Goal: Transaction & Acquisition: Purchase product/service

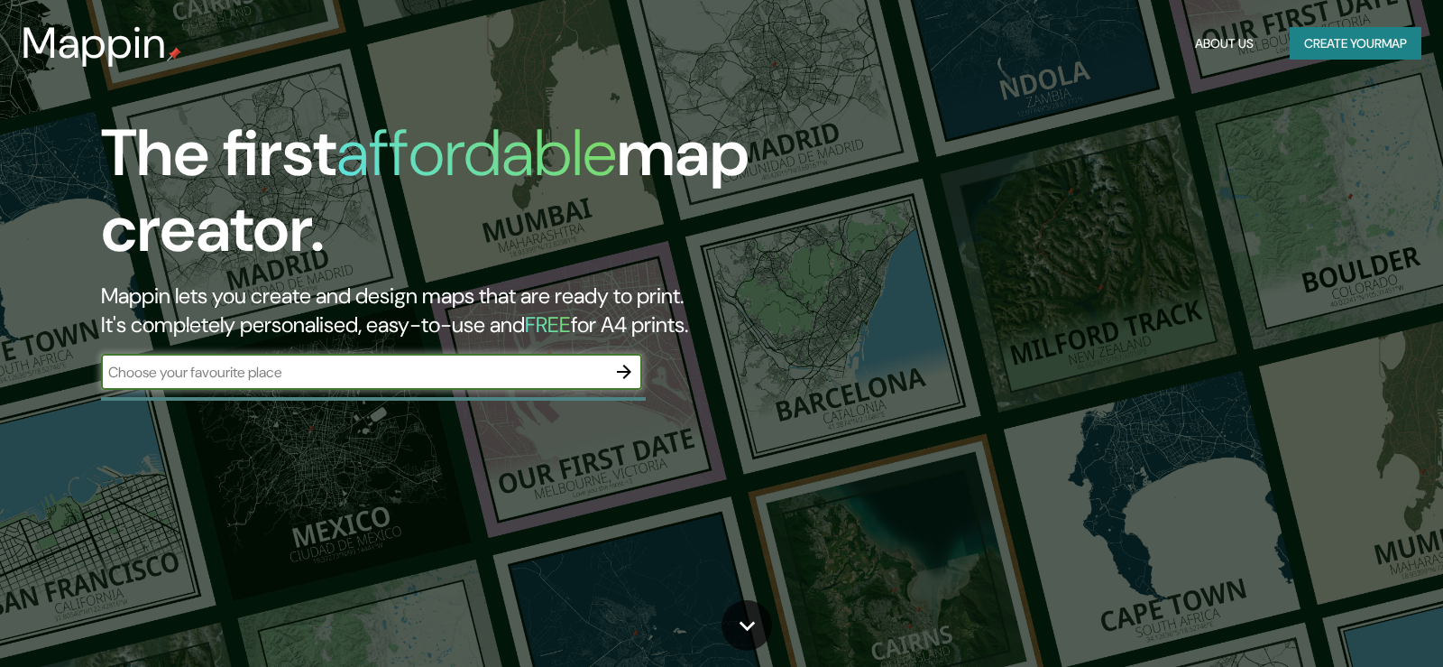
click at [1350, 42] on button "Create your map" at bounding box center [1356, 43] width 132 height 33
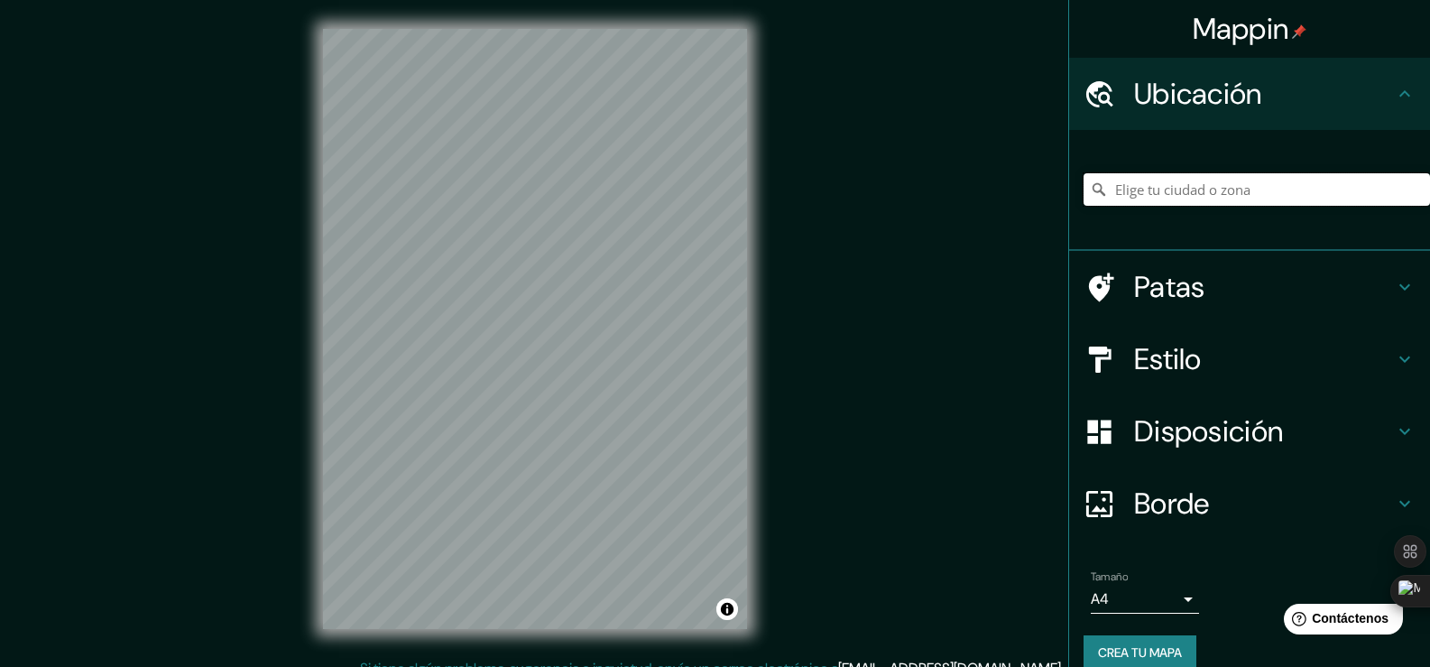
click at [1276, 184] on input "Elige tu ciudad o zona" at bounding box center [1256, 189] width 346 height 32
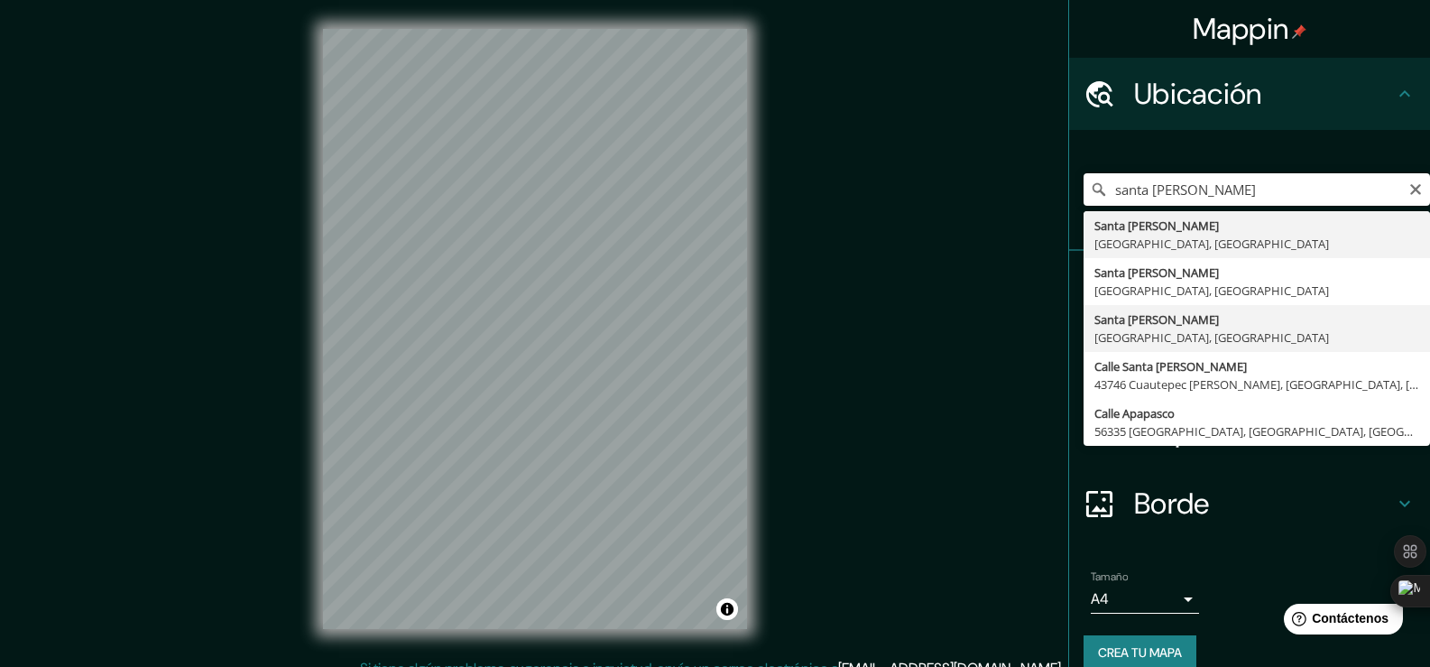
type input "Santa [PERSON_NAME], [GEOGRAPHIC_DATA], [GEOGRAPHIC_DATA]"
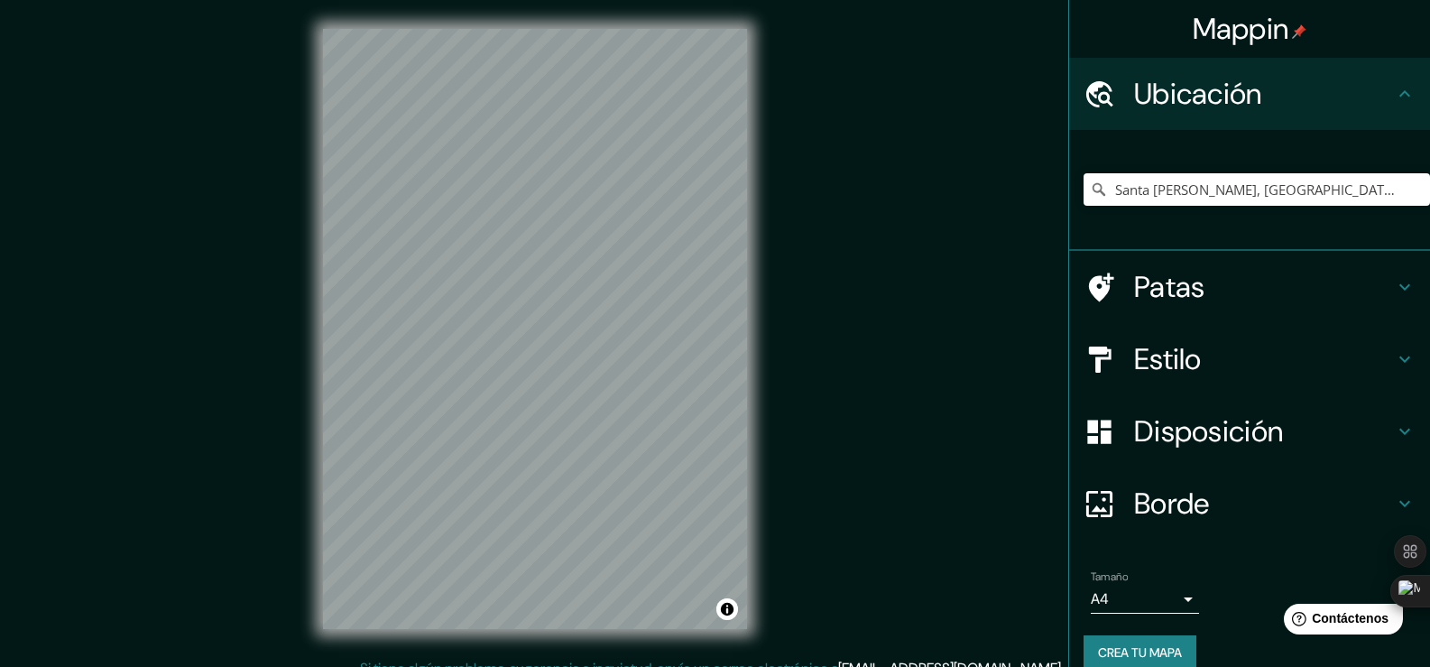
click at [1394, 363] on icon at bounding box center [1405, 359] width 22 height 22
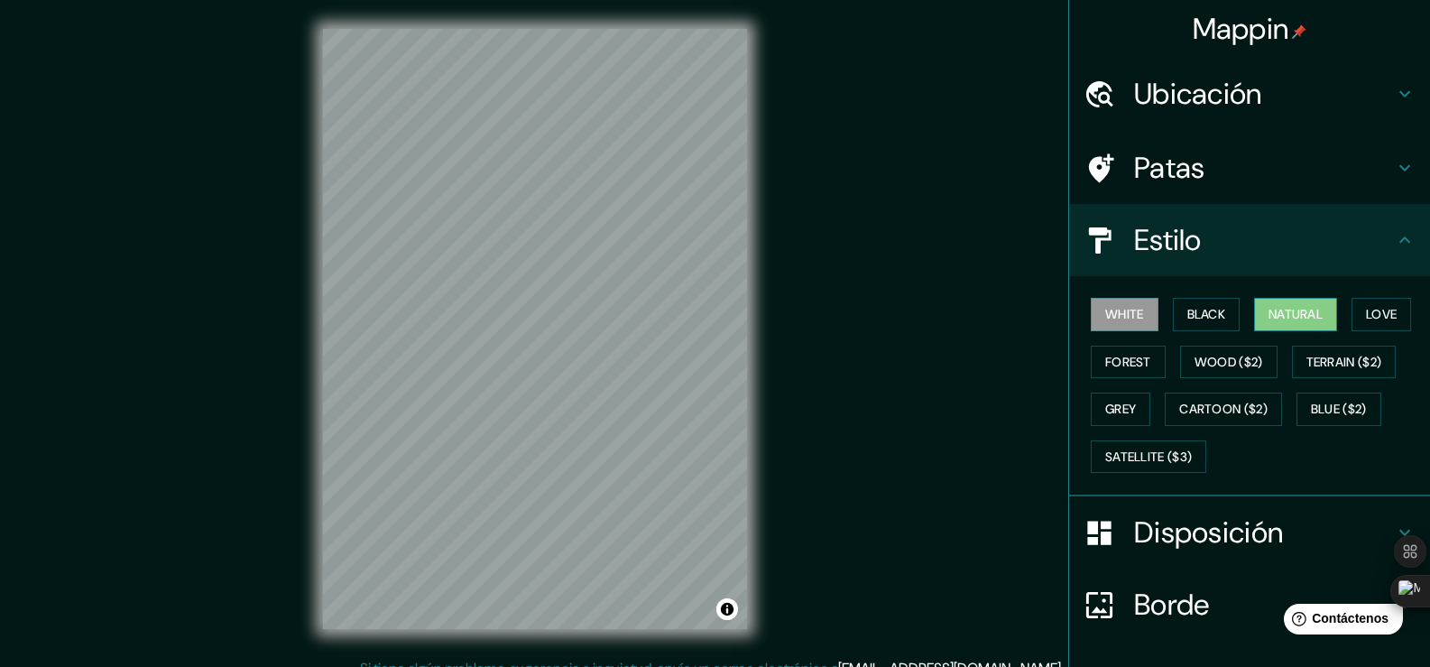
click at [1314, 318] on button "Natural" at bounding box center [1295, 314] width 83 height 33
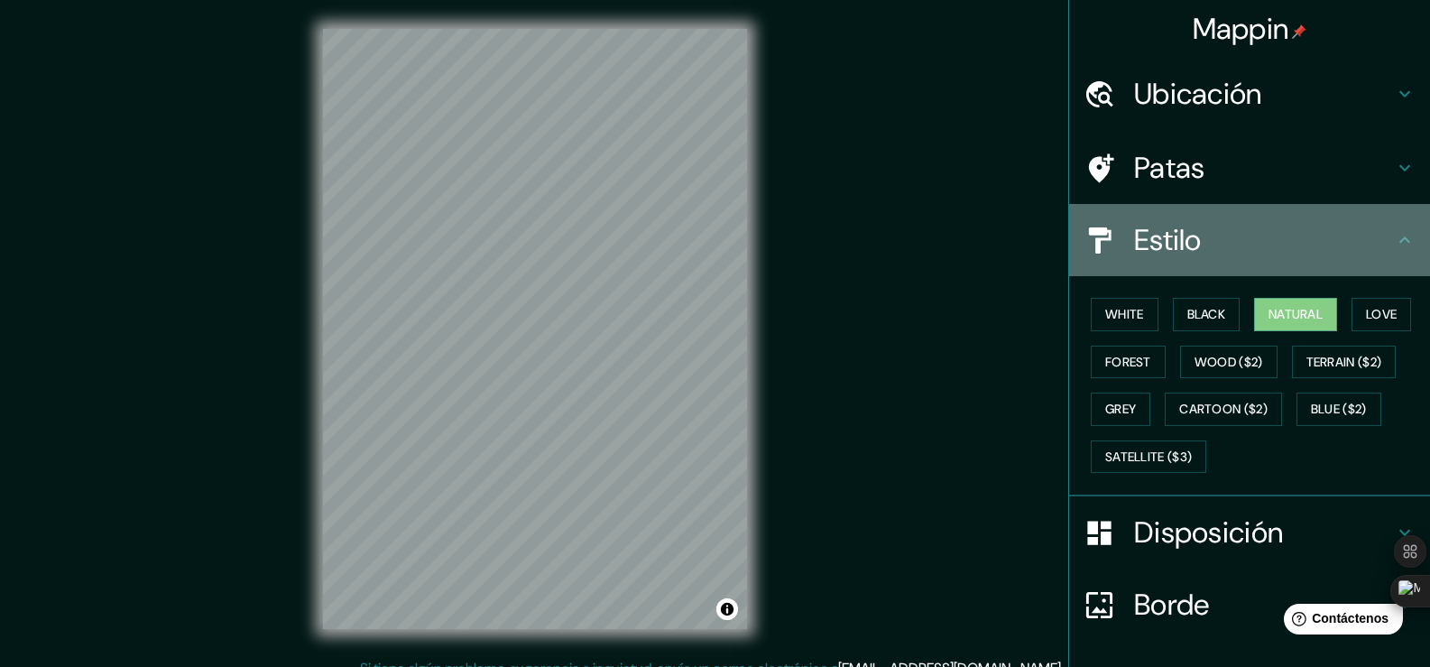
click at [1394, 235] on icon at bounding box center [1405, 240] width 22 height 22
click at [1385, 253] on div "Estilo" at bounding box center [1249, 240] width 361 height 72
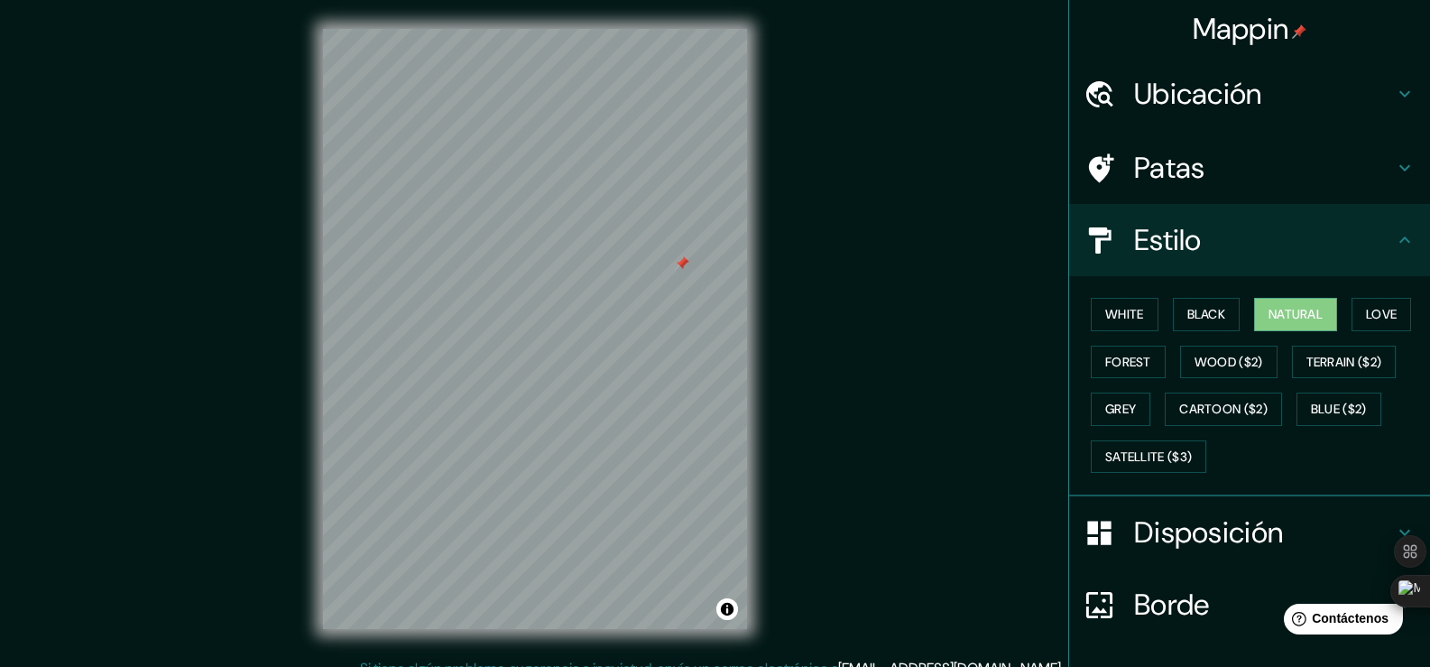
click at [962, 236] on div "Mappin Ubicación Santa María Nativitas, Estado de México, México Patas Estilo W…" at bounding box center [715, 343] width 1430 height 687
click at [1394, 241] on icon at bounding box center [1405, 240] width 22 height 22
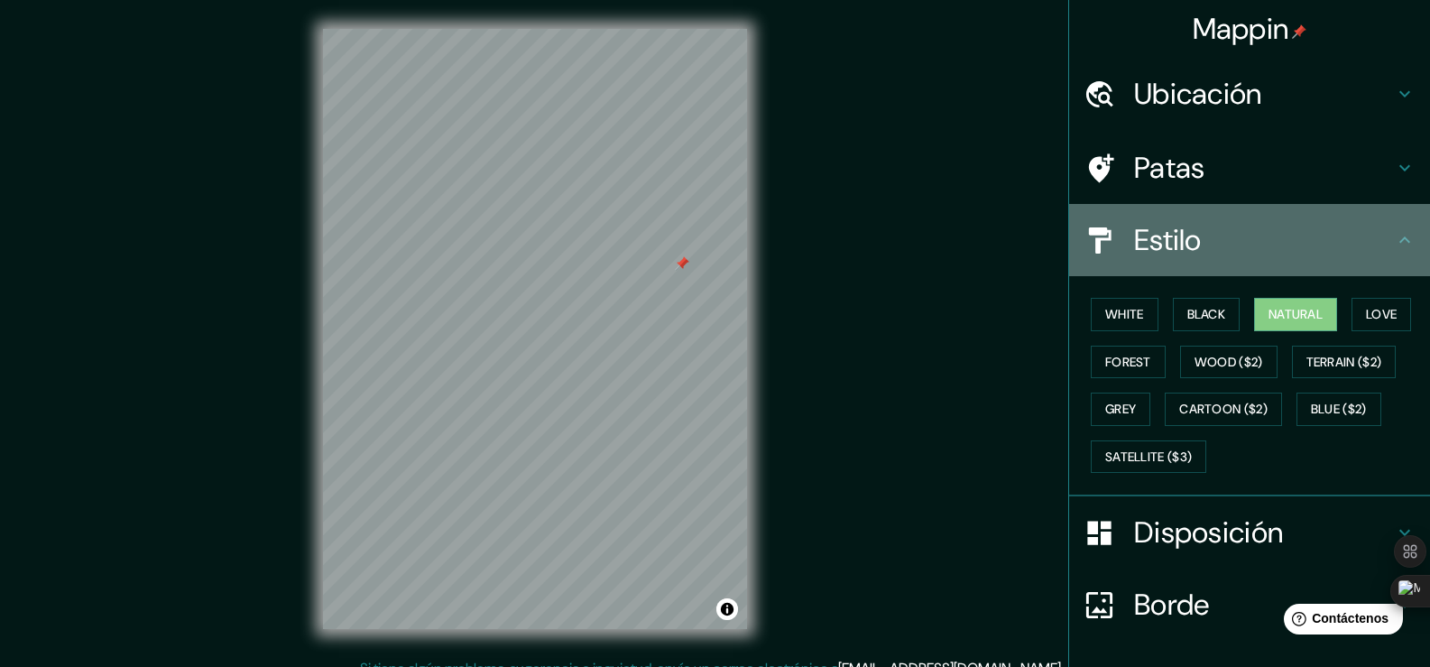
click at [1394, 241] on icon at bounding box center [1405, 240] width 22 height 22
click at [1394, 243] on icon at bounding box center [1405, 240] width 22 height 22
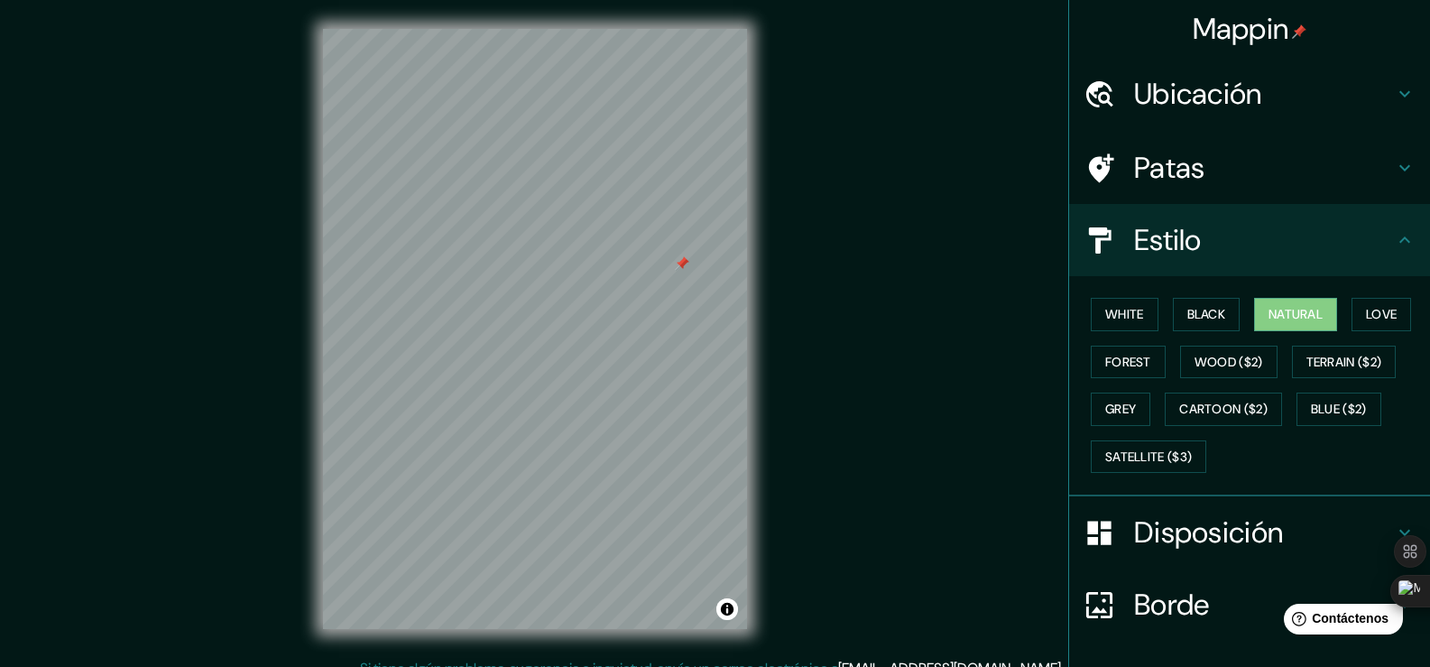
click at [1394, 244] on icon at bounding box center [1405, 240] width 22 height 22
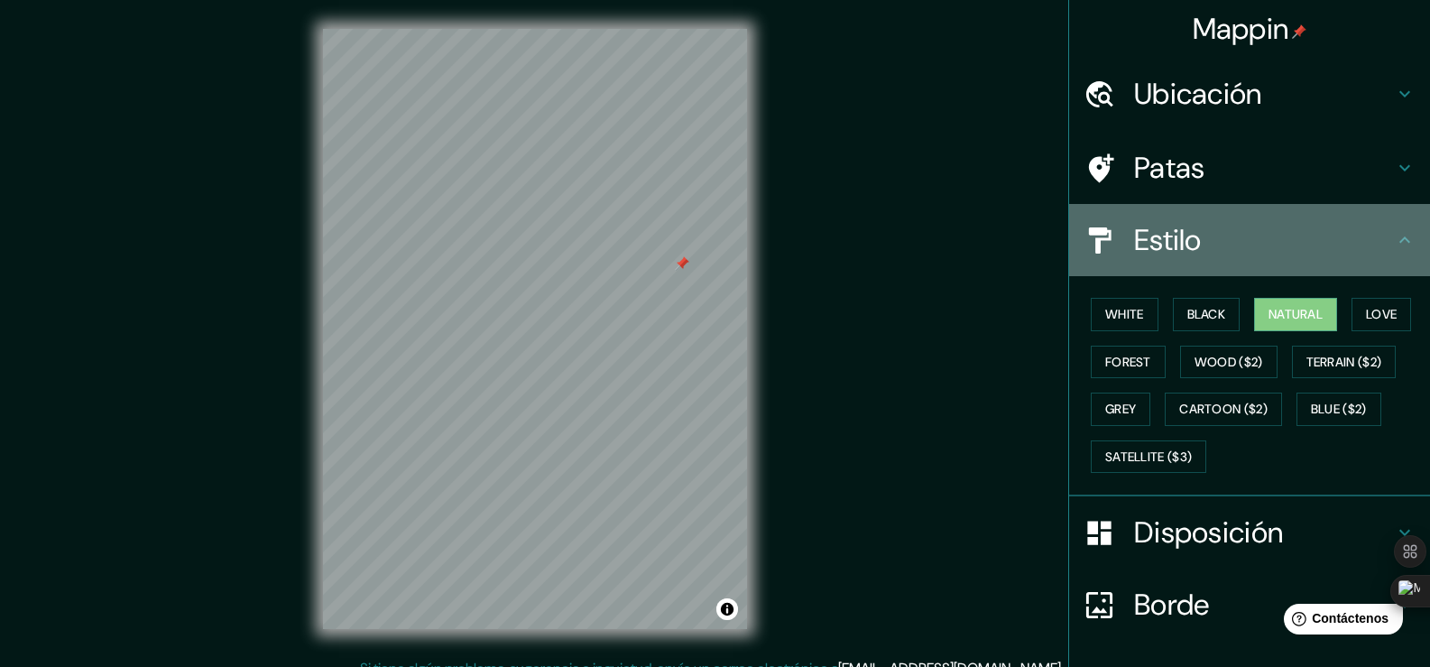
click at [1394, 244] on icon at bounding box center [1405, 240] width 22 height 22
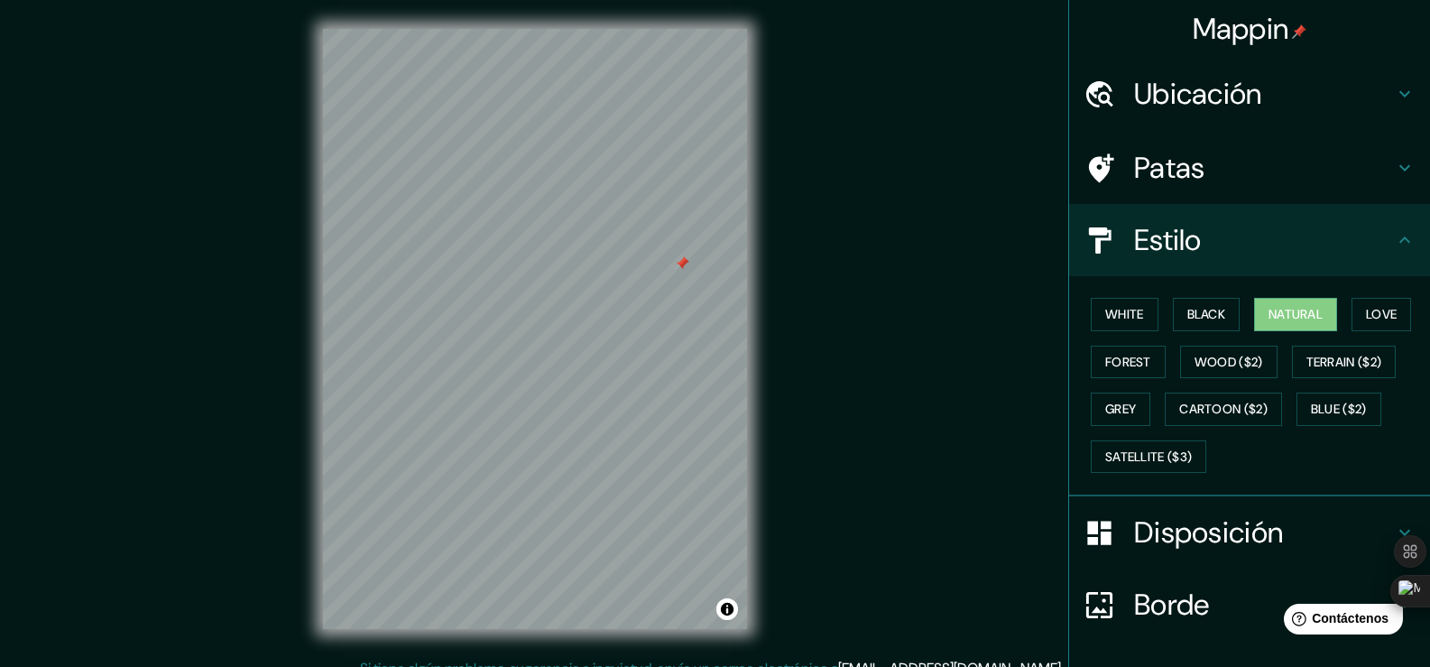
click at [1394, 96] on icon at bounding box center [1405, 94] width 22 height 22
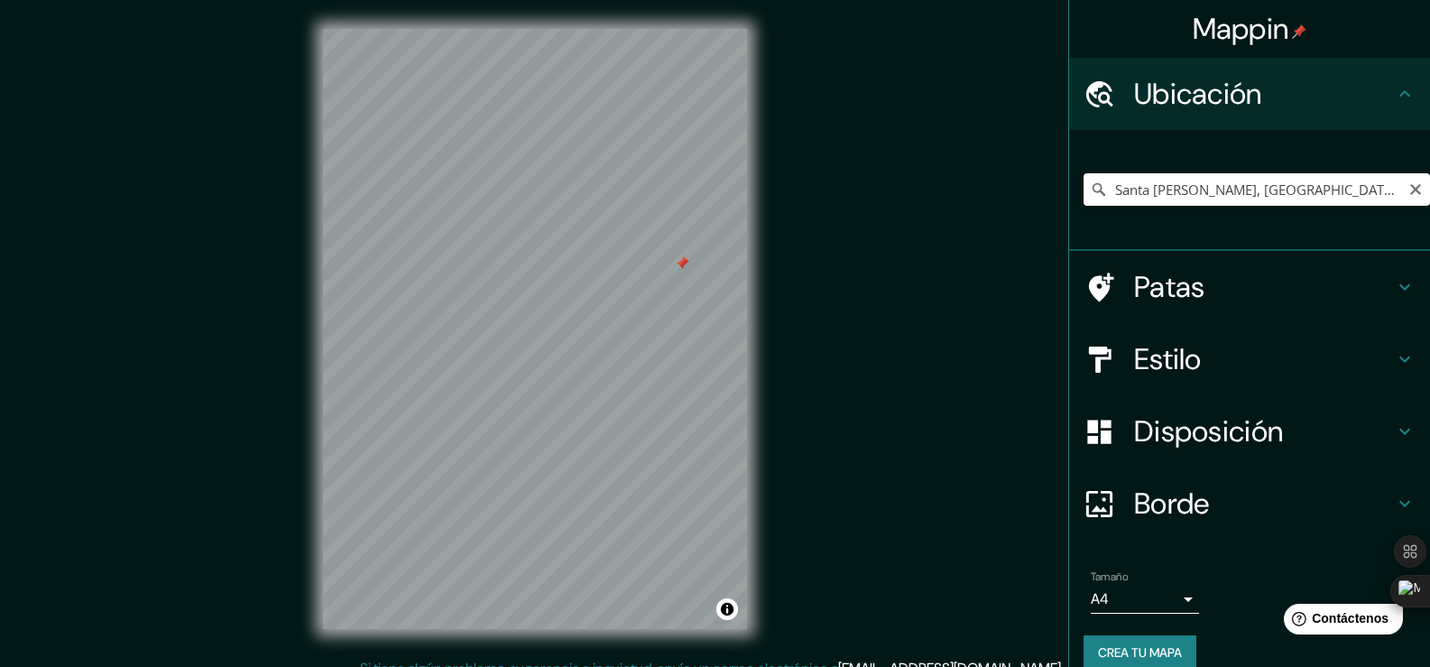
click at [1376, 181] on input "Santa [PERSON_NAME], [GEOGRAPHIC_DATA], [GEOGRAPHIC_DATA]" at bounding box center [1256, 189] width 346 height 32
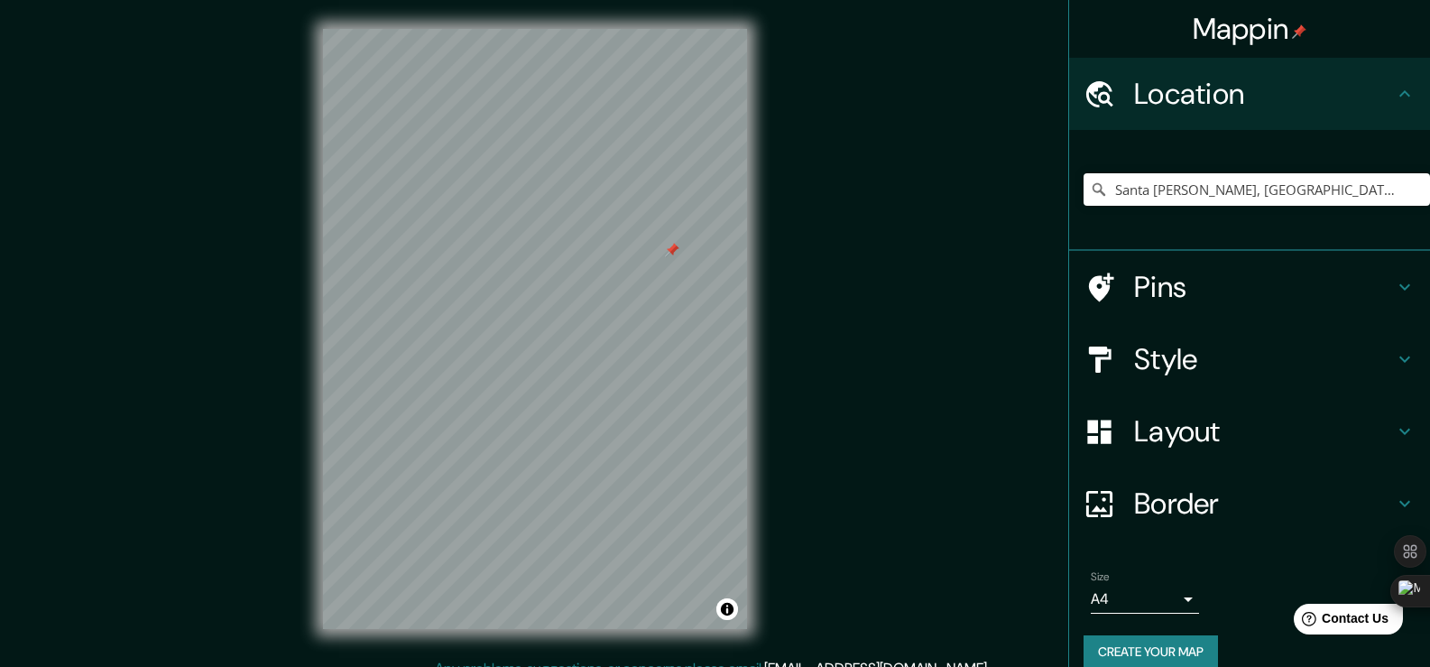
click at [926, 161] on div "Mappin Location Santa María Nativitas, Estado de México, México Pins Style Layo…" at bounding box center [715, 343] width 1430 height 687
click at [928, 158] on div "Mappin Location Santa María Nativitas, Estado de México, México Pins Style Layo…" at bounding box center [715, 343] width 1430 height 687
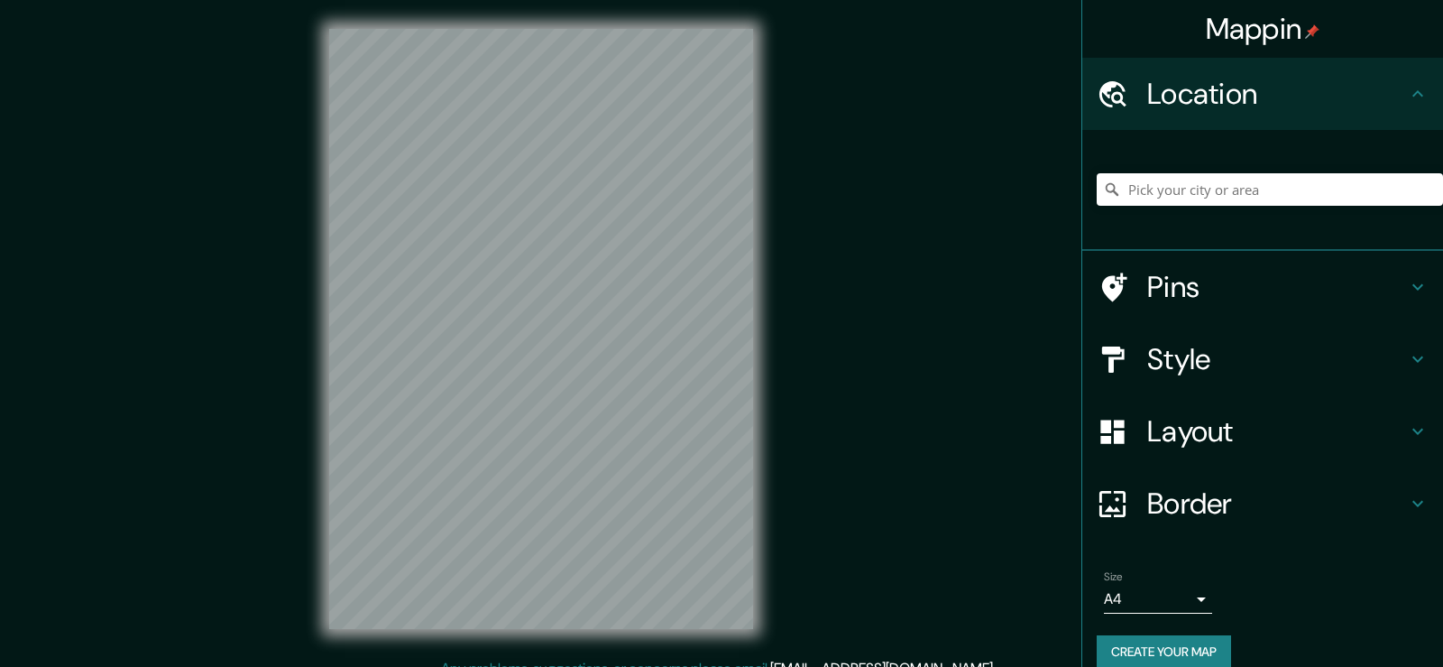
click at [842, 161] on div "Mappin Location Pins Style Layout Border Choose a border. Hint : you can make l…" at bounding box center [721, 343] width 1443 height 687
click at [1175, 181] on input "Pick your city or area" at bounding box center [1270, 189] width 346 height 32
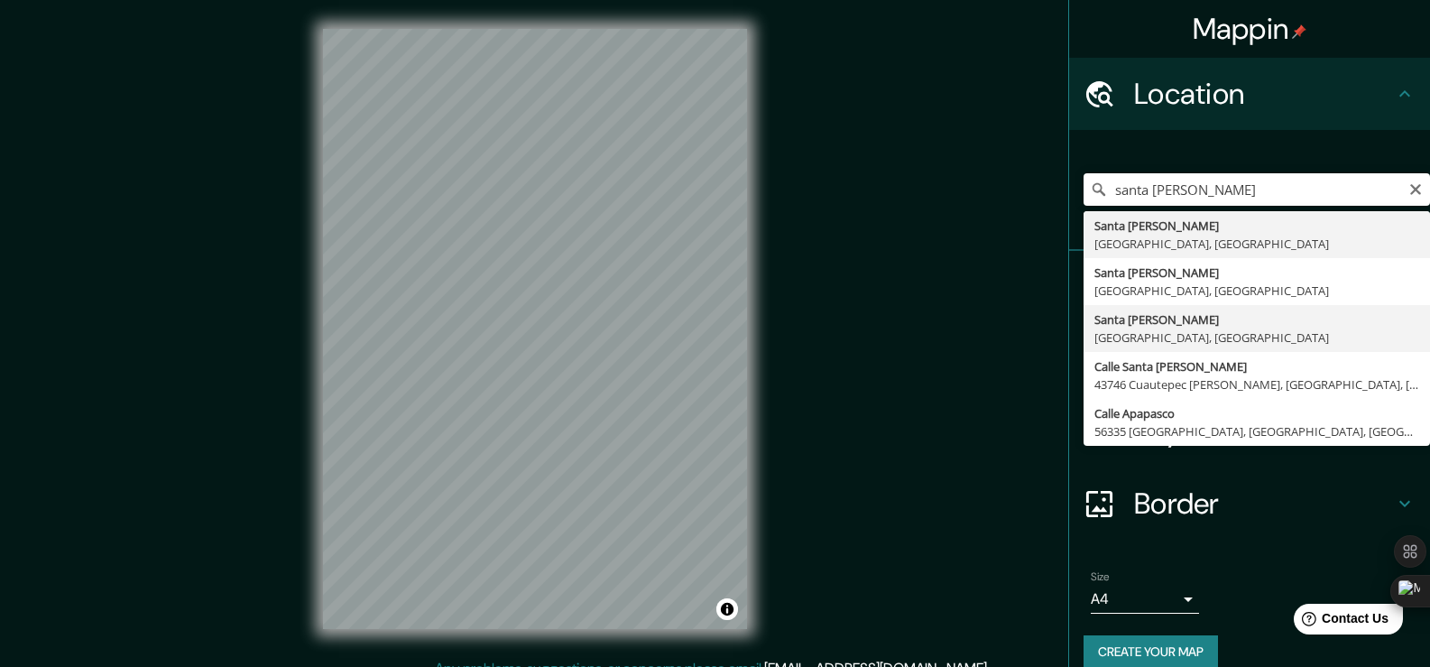
type input "Santa [PERSON_NAME], [GEOGRAPHIC_DATA], [GEOGRAPHIC_DATA]"
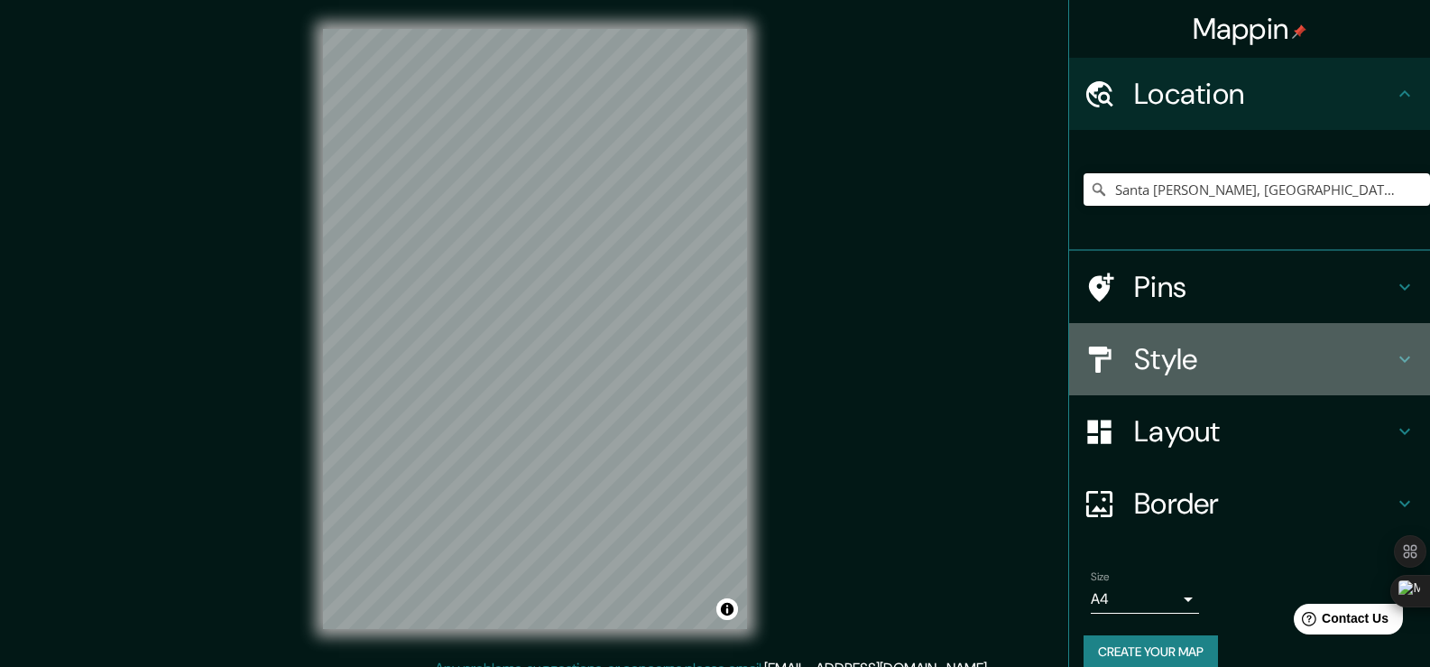
click at [1400, 364] on icon at bounding box center [1405, 359] width 22 height 22
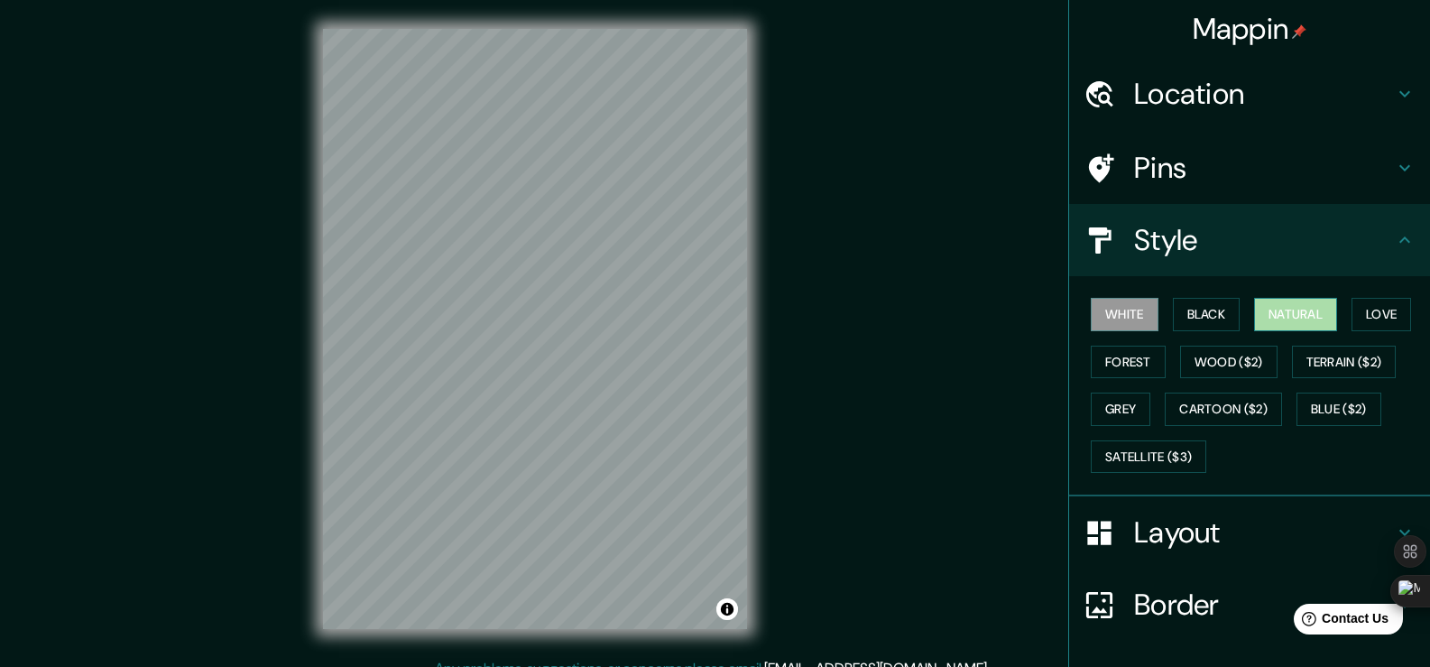
click at [1269, 309] on button "Natural" at bounding box center [1295, 314] width 83 height 33
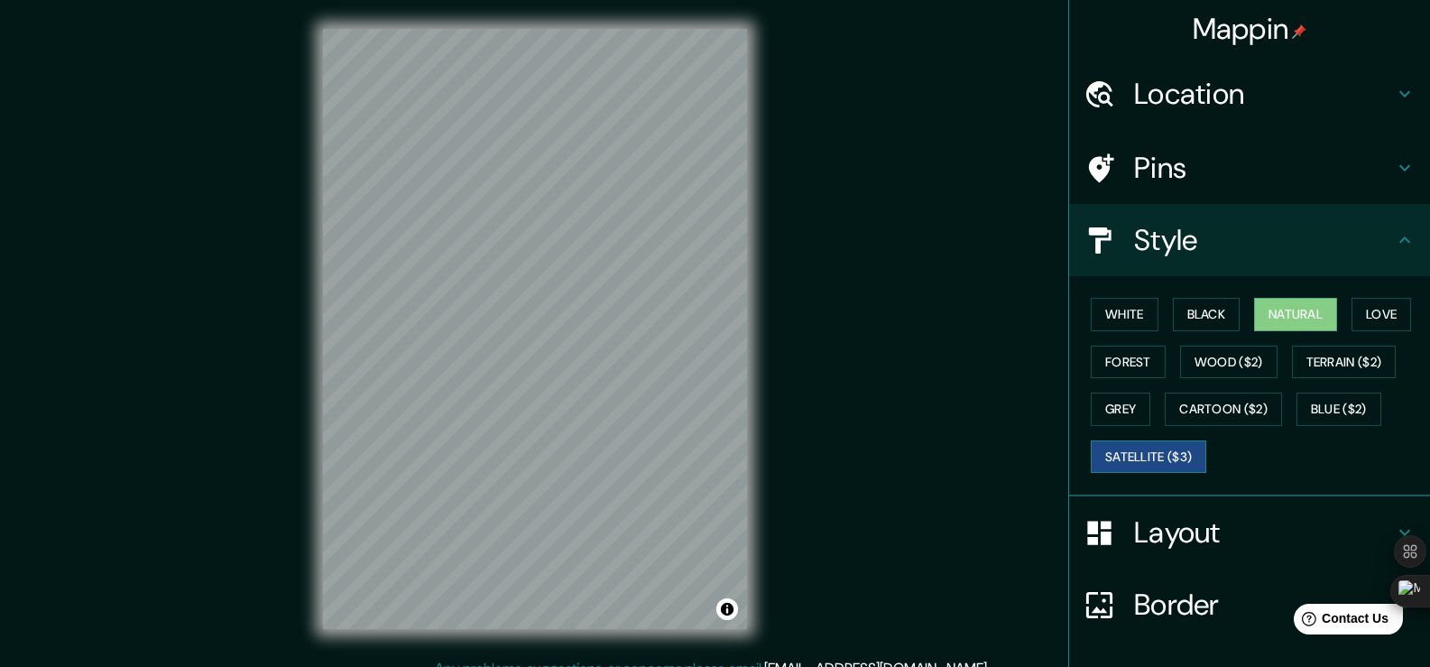
click at [1170, 449] on button "Satellite ($3)" at bounding box center [1148, 456] width 115 height 33
click at [1119, 413] on button "Grey" at bounding box center [1121, 408] width 60 height 33
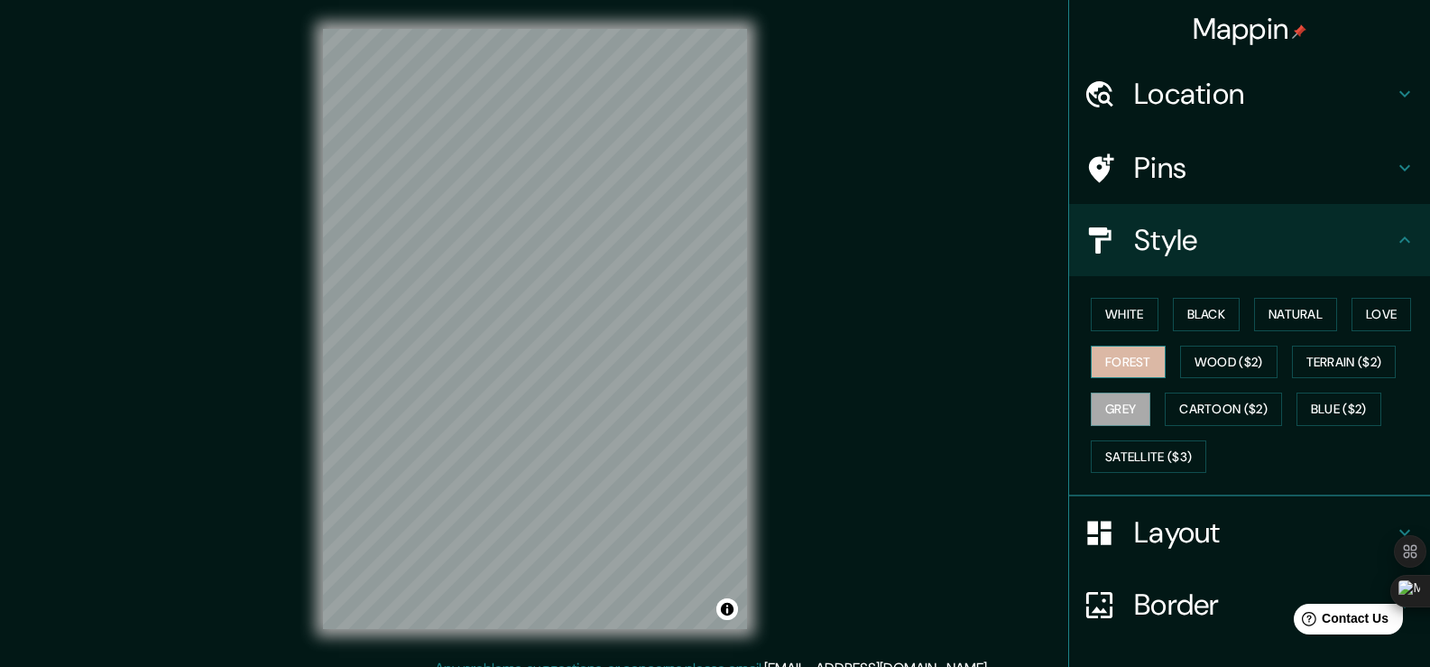
click at [1122, 364] on button "Forest" at bounding box center [1128, 362] width 75 height 33
click at [1375, 303] on button "Love" at bounding box center [1381, 314] width 60 height 33
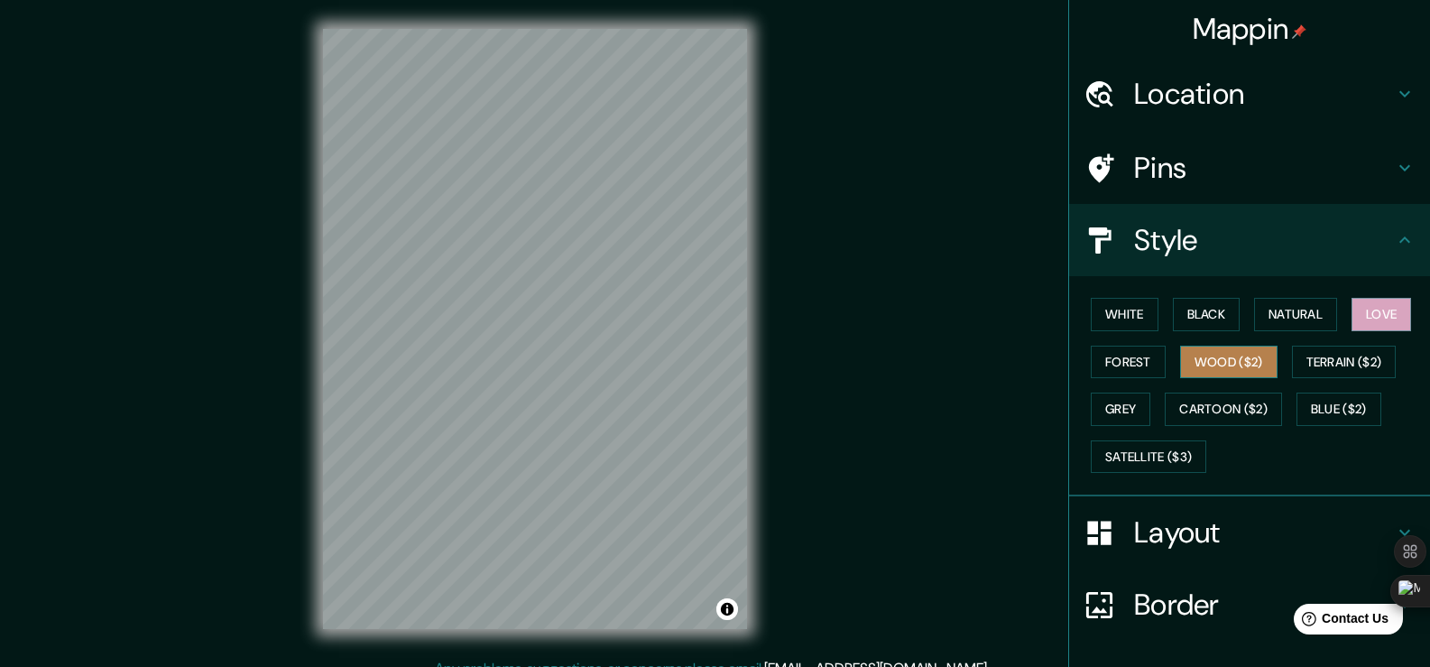
click at [1190, 366] on button "Wood ($2)" at bounding box center [1228, 362] width 97 height 33
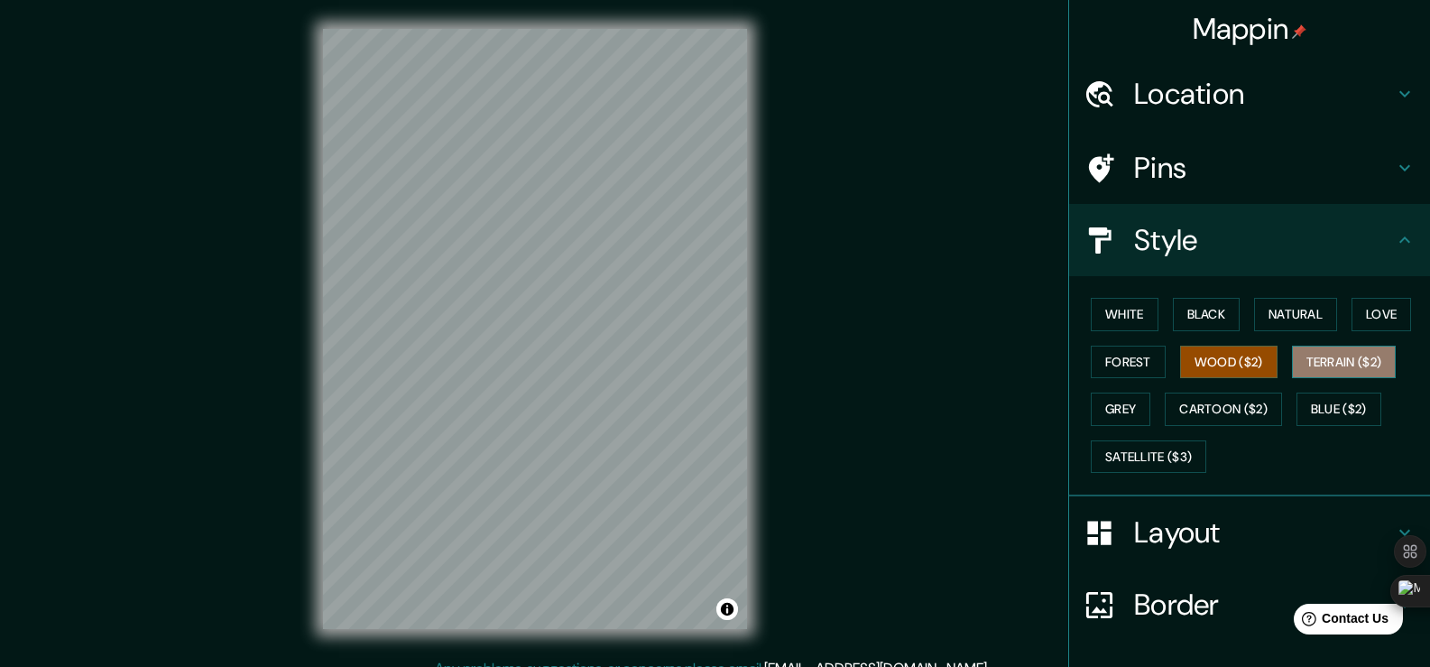
click at [1333, 373] on button "Terrain ($2)" at bounding box center [1344, 362] width 105 height 33
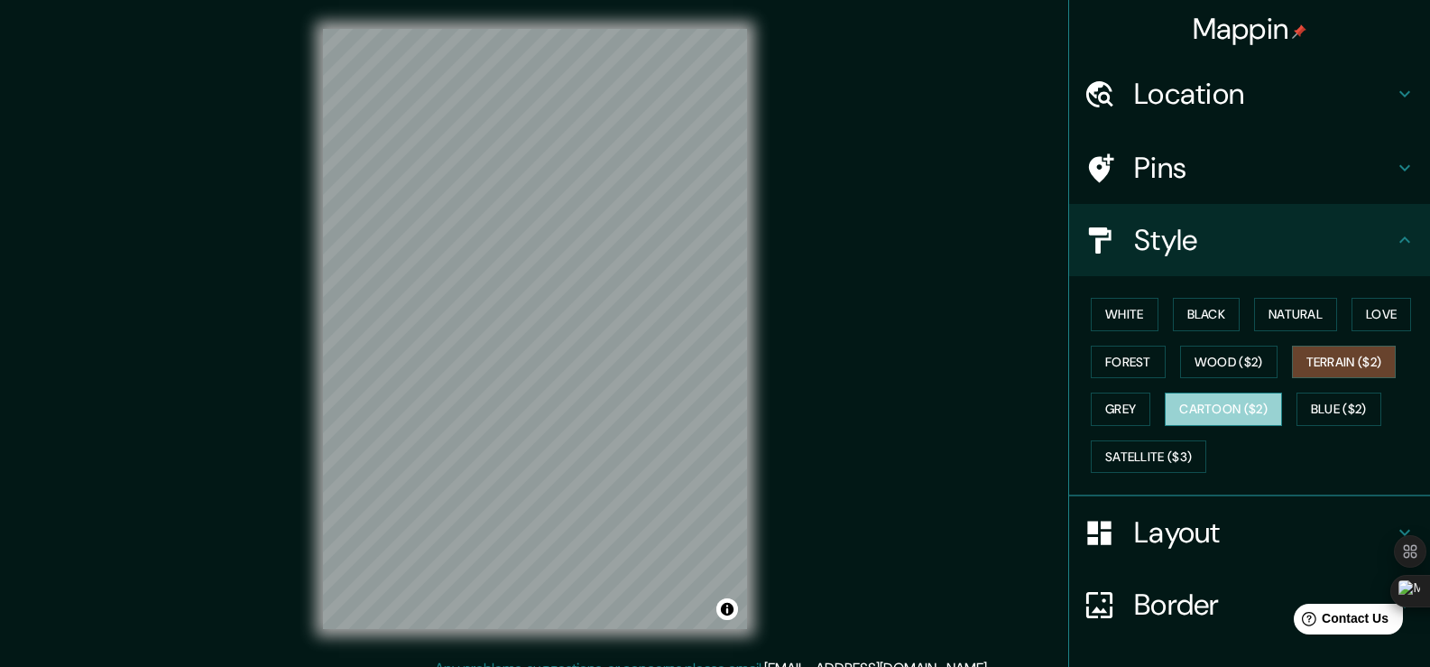
click at [1224, 410] on button "Cartoon ($2)" at bounding box center [1223, 408] width 117 height 33
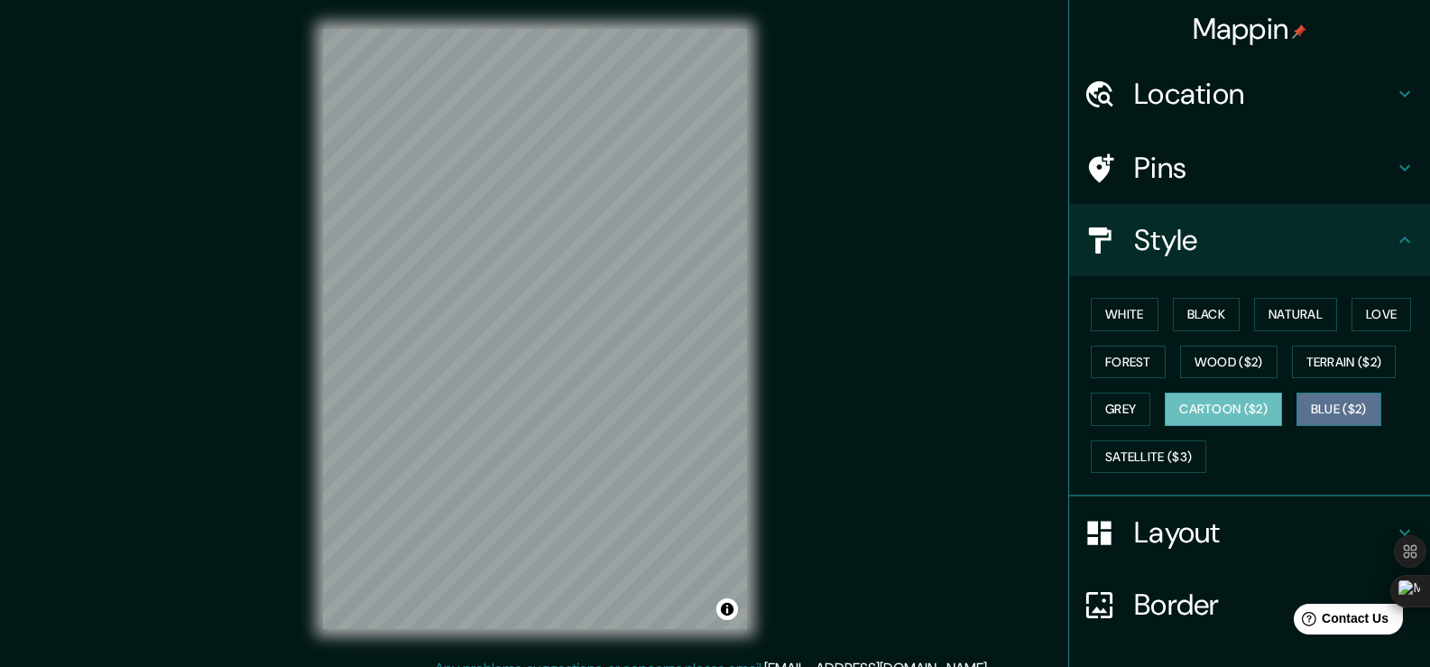
click at [1342, 409] on button "Blue ($2)" at bounding box center [1338, 408] width 85 height 33
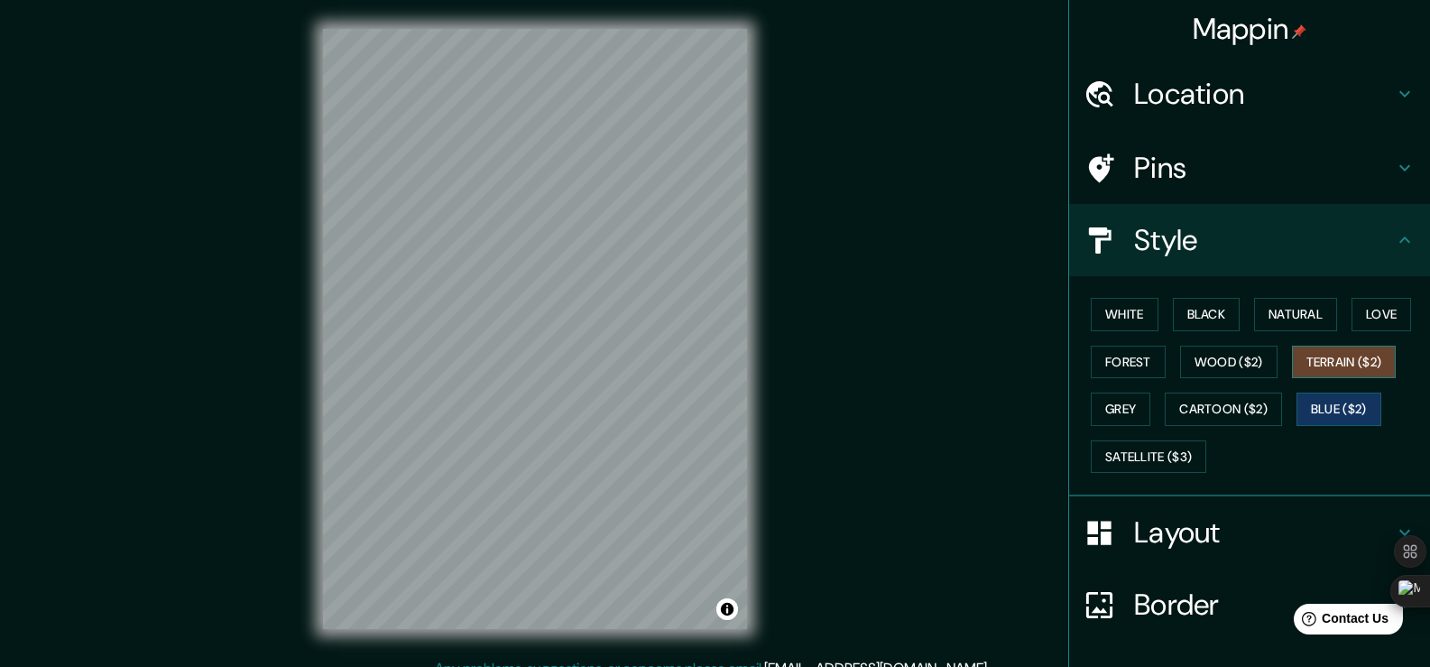
click at [1334, 368] on button "Terrain ($2)" at bounding box center [1344, 362] width 105 height 33
click at [1246, 413] on button "Cartoon ($2)" at bounding box center [1223, 408] width 117 height 33
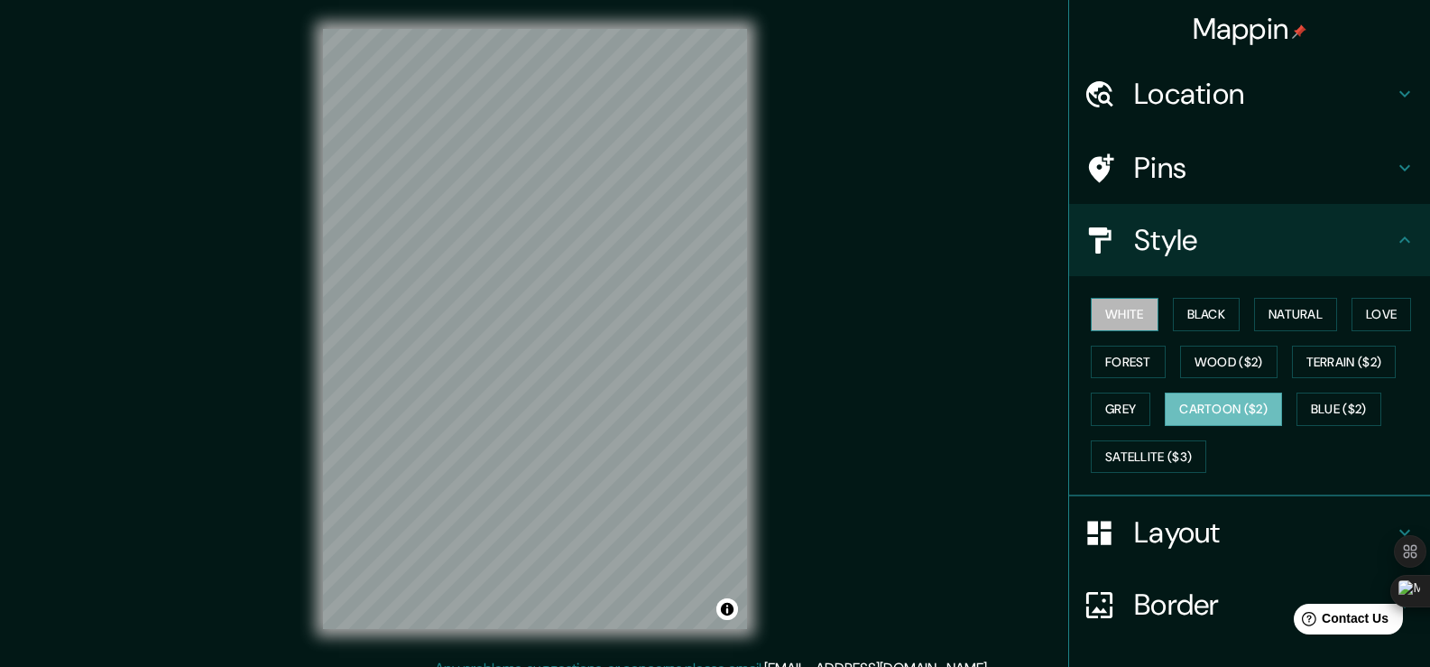
click at [1102, 301] on button "White" at bounding box center [1125, 314] width 68 height 33
click at [1205, 317] on button "Black" at bounding box center [1207, 314] width 68 height 33
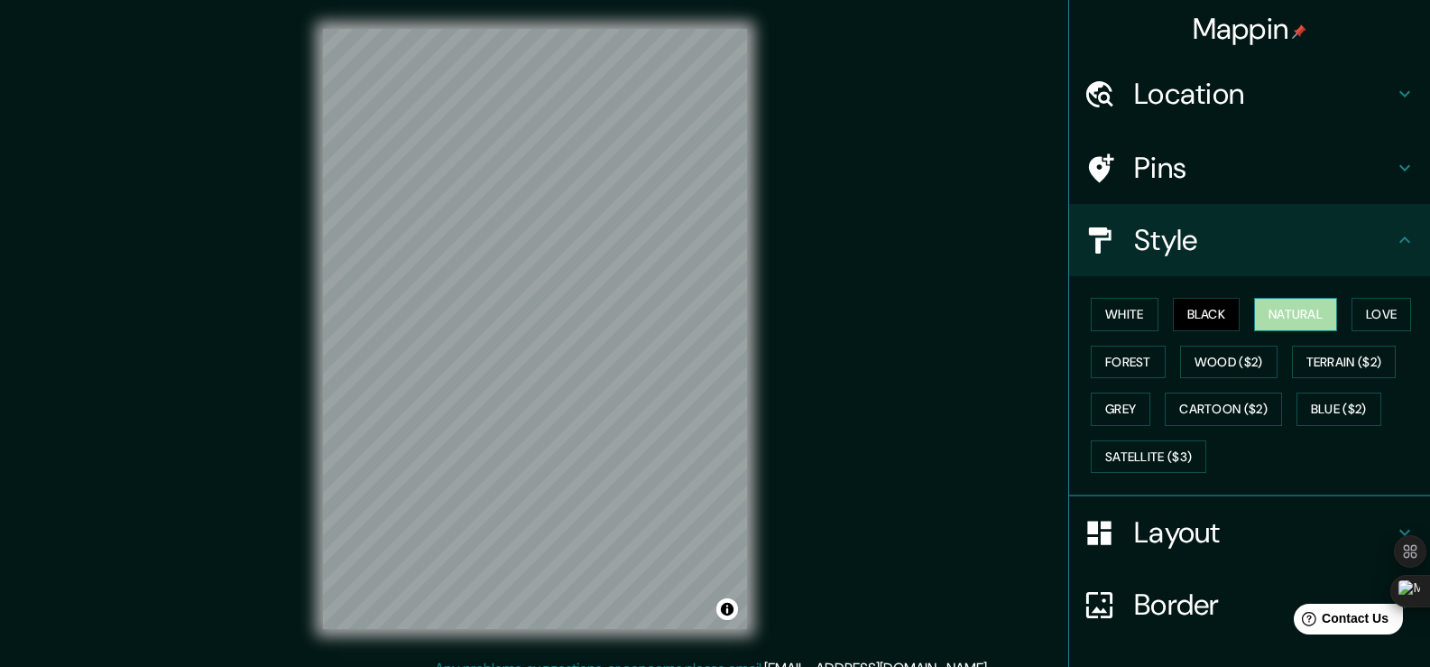
click at [1277, 319] on button "Natural" at bounding box center [1295, 314] width 83 height 33
click at [1126, 320] on button "White" at bounding box center [1125, 314] width 68 height 33
click at [1291, 309] on button "Natural" at bounding box center [1295, 314] width 83 height 33
click at [1110, 298] on button "White" at bounding box center [1125, 314] width 68 height 33
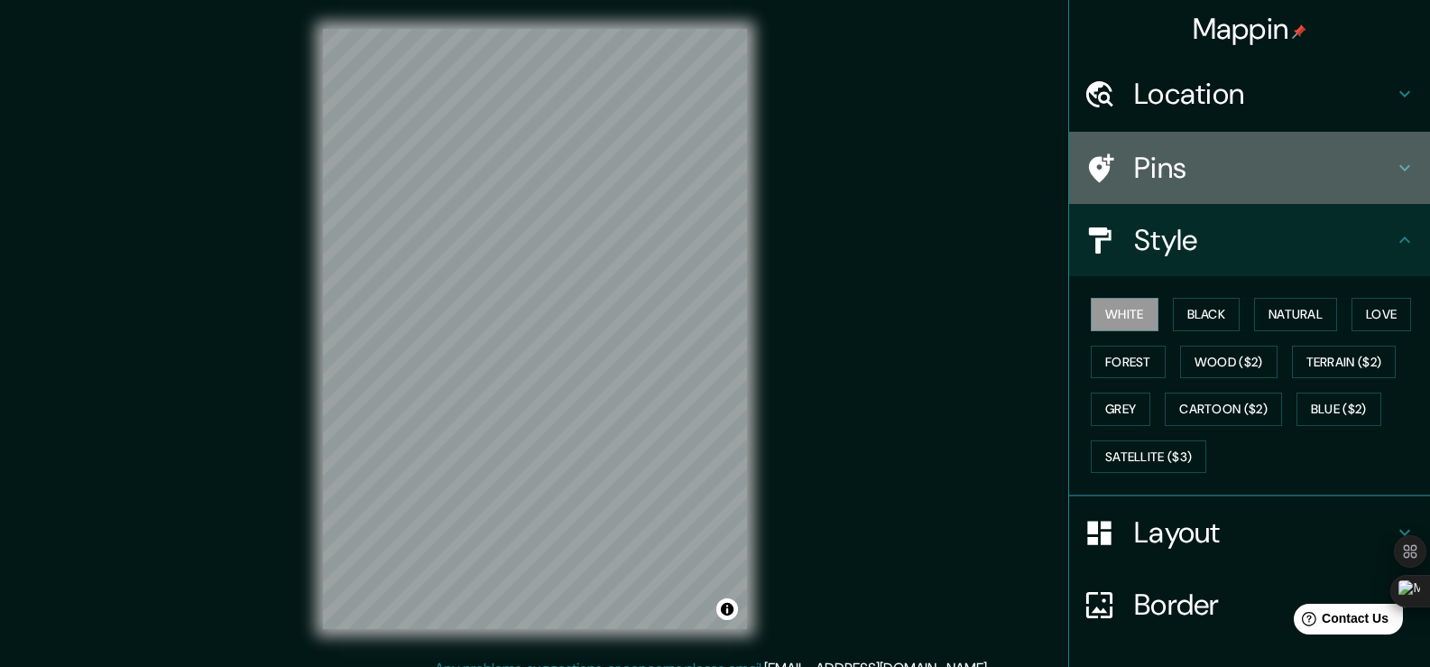
click at [1345, 174] on h4 "Pins" at bounding box center [1264, 168] width 260 height 36
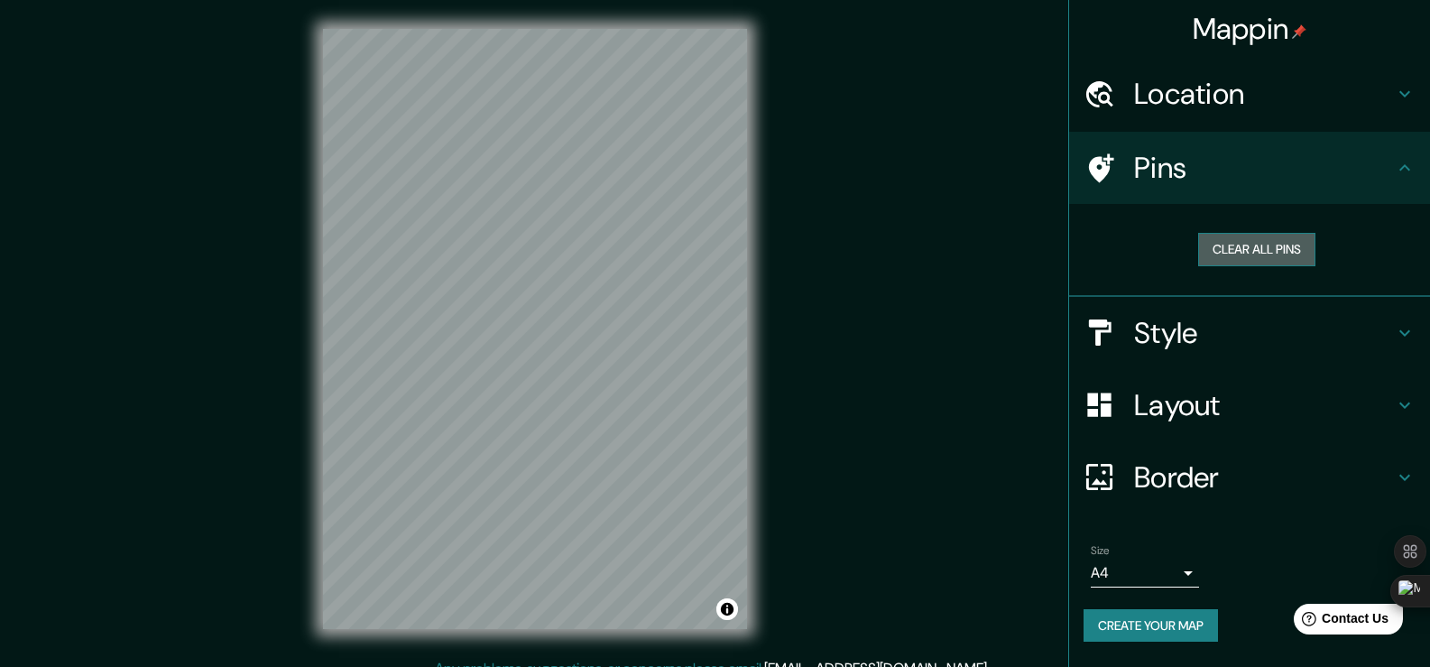
click at [1287, 253] on button "Clear all pins" at bounding box center [1256, 249] width 117 height 33
click at [1247, 242] on button "Clear all pins" at bounding box center [1256, 249] width 117 height 33
click at [395, 234] on div at bounding box center [395, 236] width 14 height 14
click at [1270, 257] on button "Clear all pins" at bounding box center [1256, 249] width 117 height 33
click at [1253, 255] on button "Clear all pins" at bounding box center [1256, 249] width 117 height 33
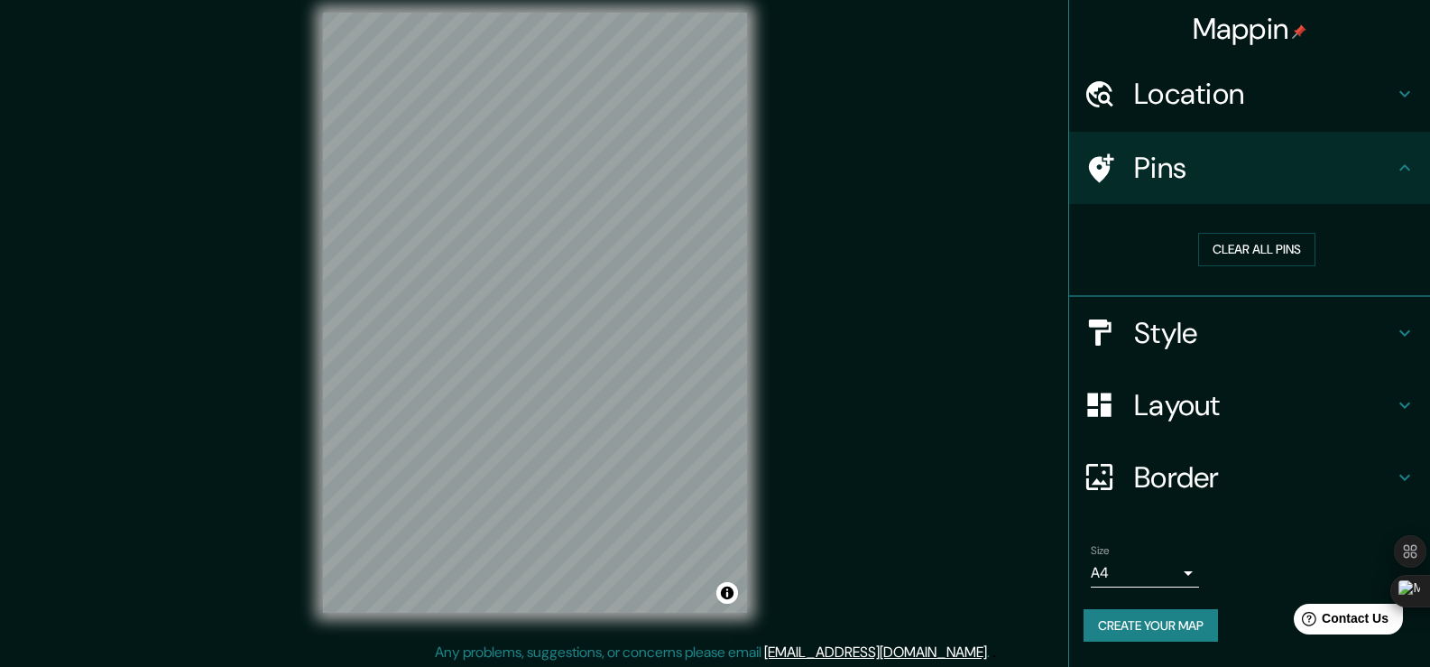
scroll to position [20, 0]
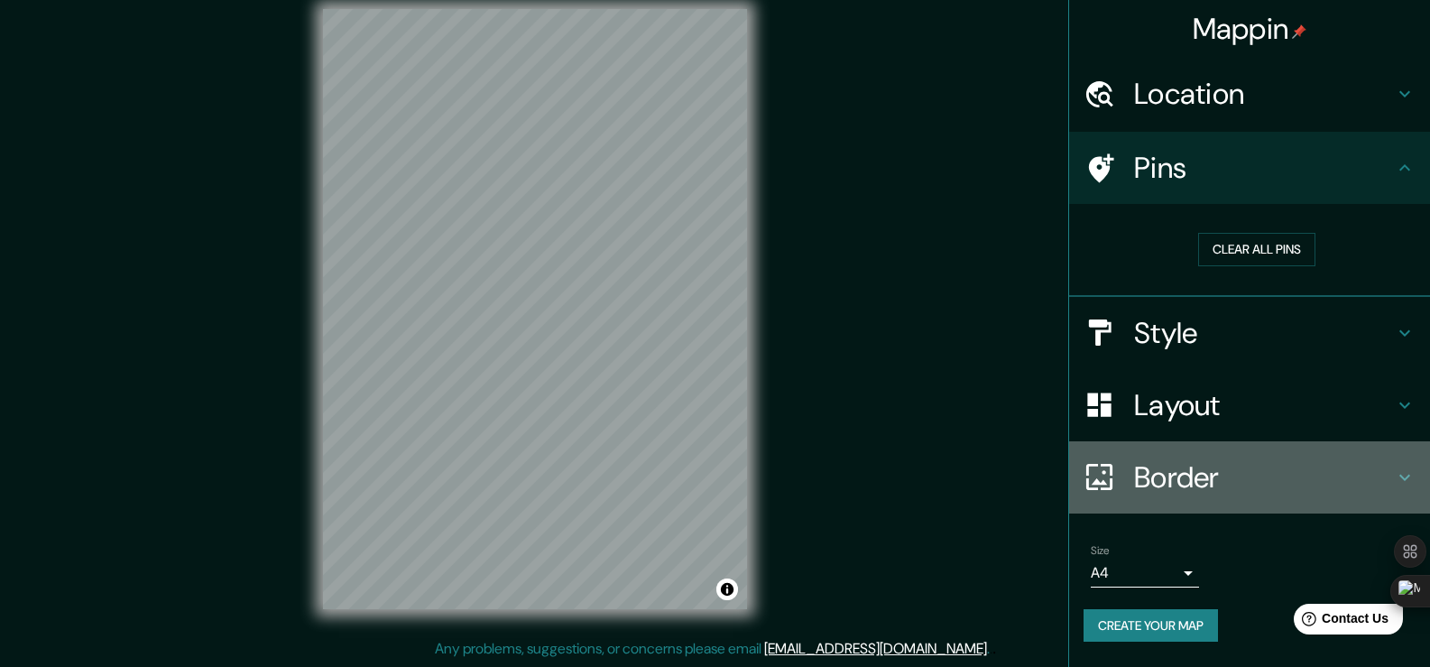
click at [1375, 474] on h4 "Border" at bounding box center [1264, 477] width 260 height 36
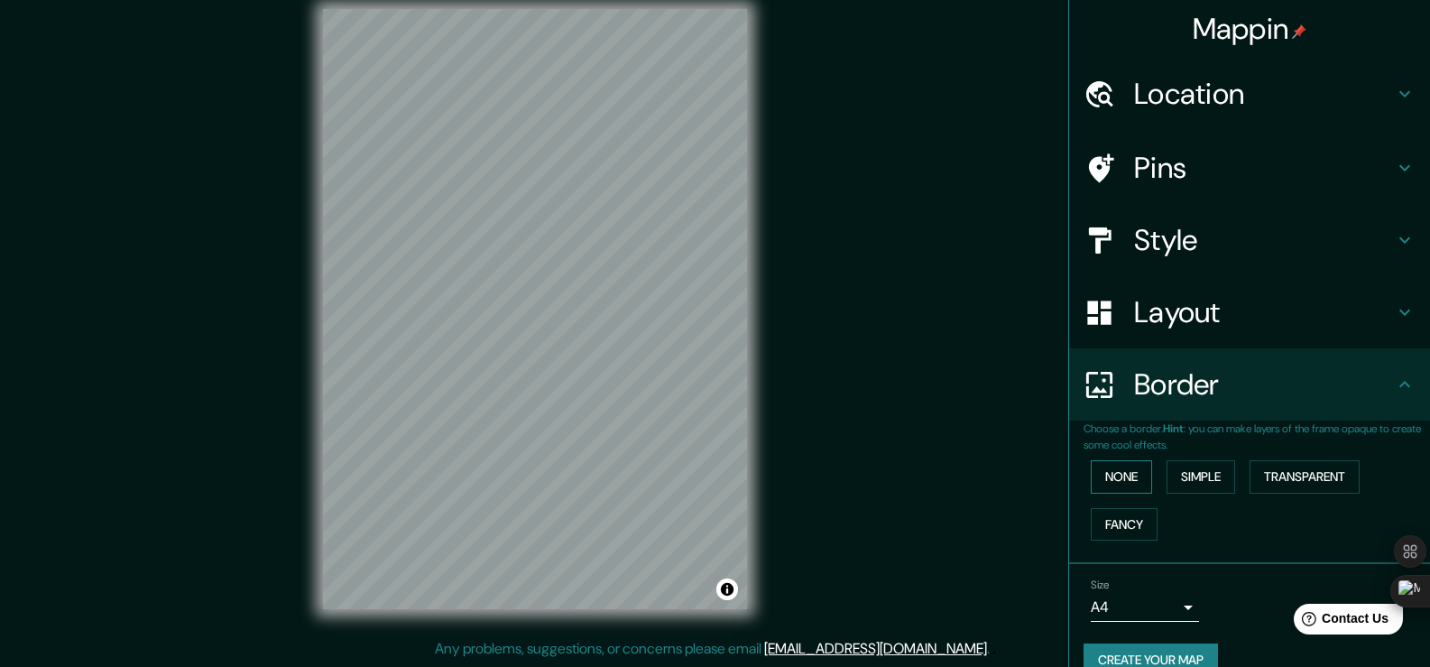
click at [1102, 475] on button "None" at bounding box center [1121, 476] width 61 height 33
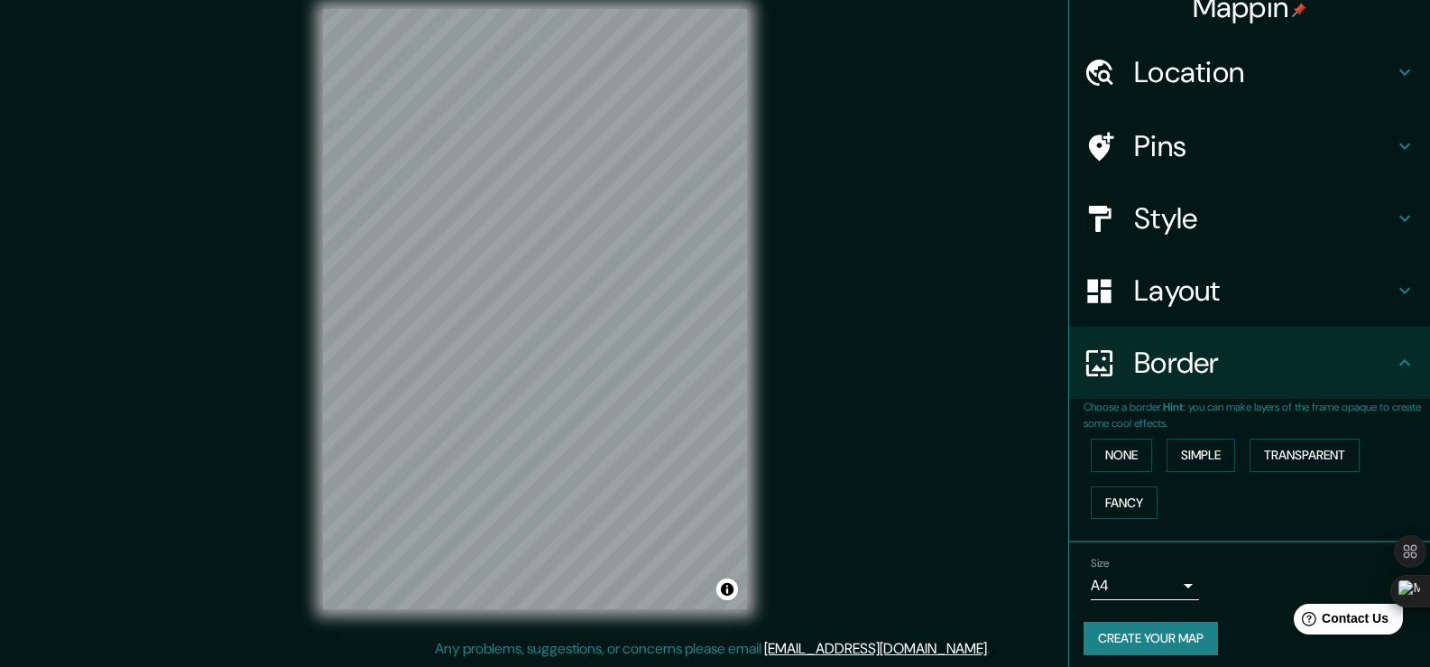
scroll to position [32, 0]
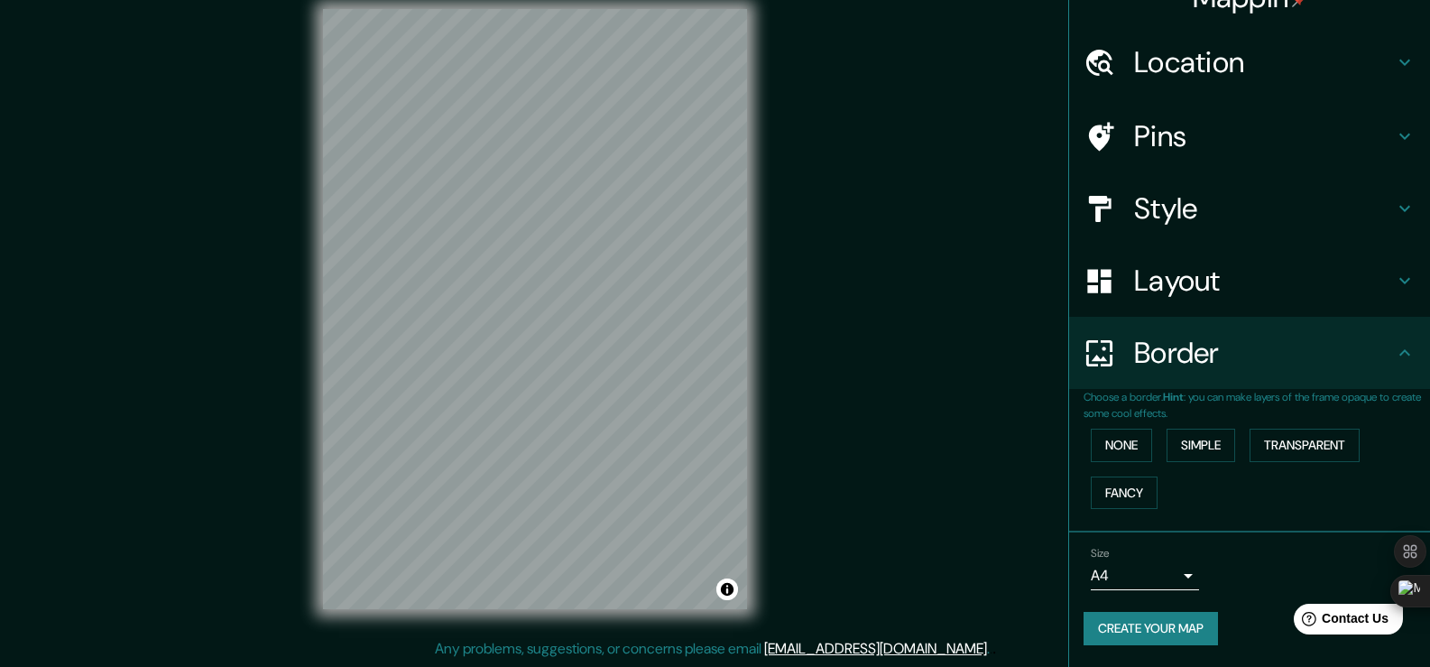
click at [1164, 576] on body "Mappin Location [GEOGRAPHIC_DATA][PERSON_NAME], [GEOGRAPHIC_DATA], [GEOGRAPHIC_…" at bounding box center [715, 313] width 1430 height 667
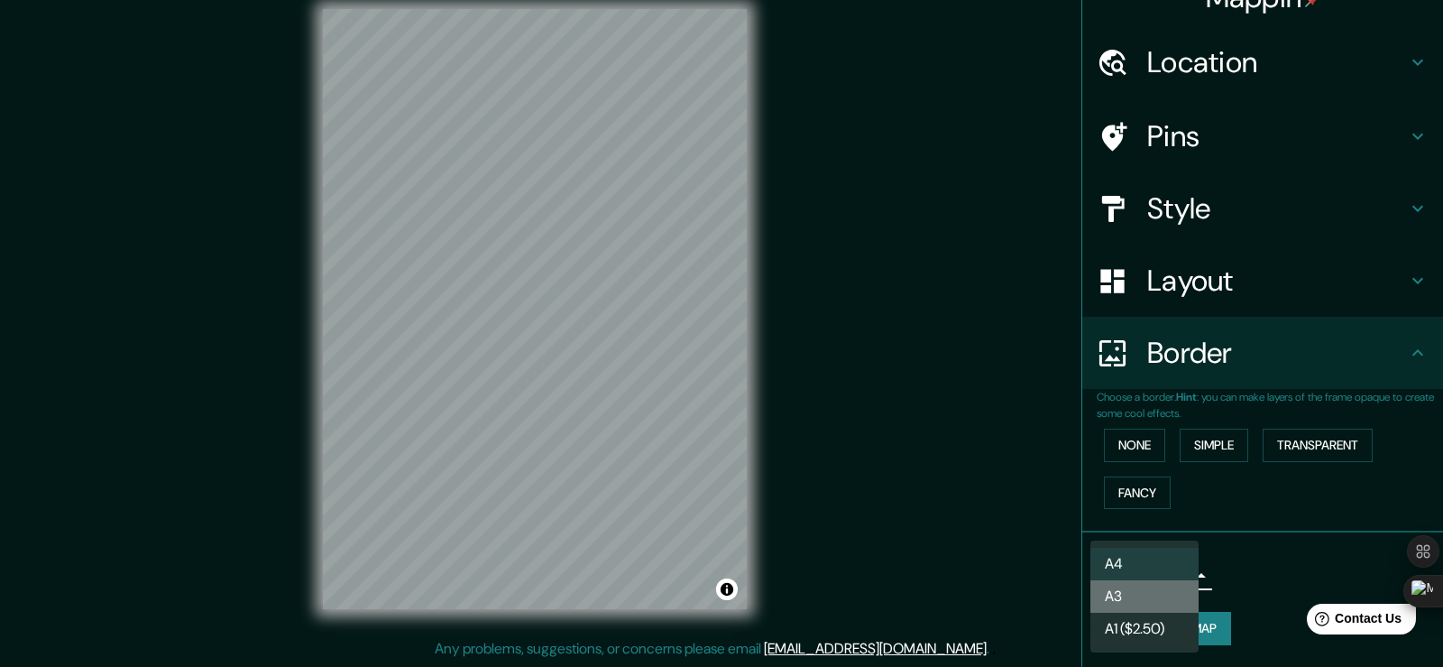
click at [1166, 599] on li "A3" at bounding box center [1145, 596] width 108 height 32
click at [1161, 564] on body "Mappin Location [GEOGRAPHIC_DATA][PERSON_NAME], [GEOGRAPHIC_DATA], [GEOGRAPHIC_…" at bounding box center [721, 313] width 1443 height 667
click at [1153, 553] on li "A4" at bounding box center [1145, 564] width 108 height 32
type input "single"
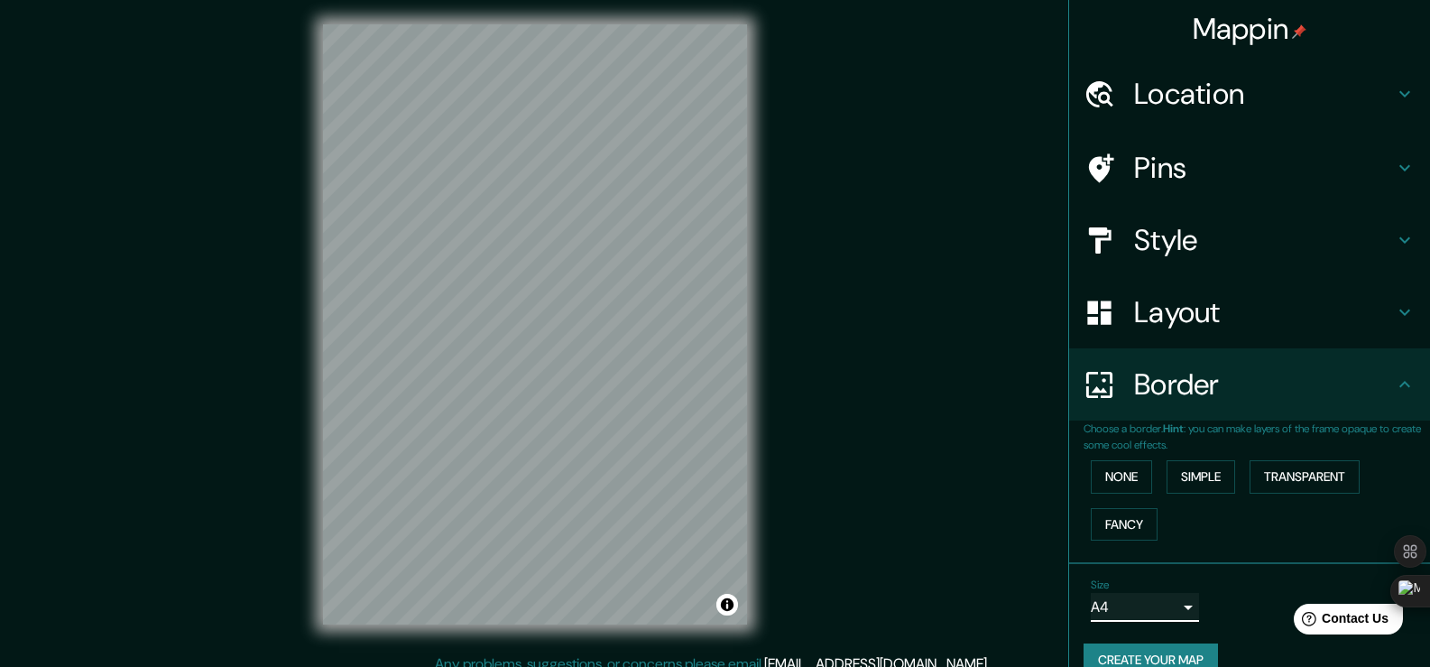
scroll to position [0, 0]
